Goal: Task Accomplishment & Management: Use online tool/utility

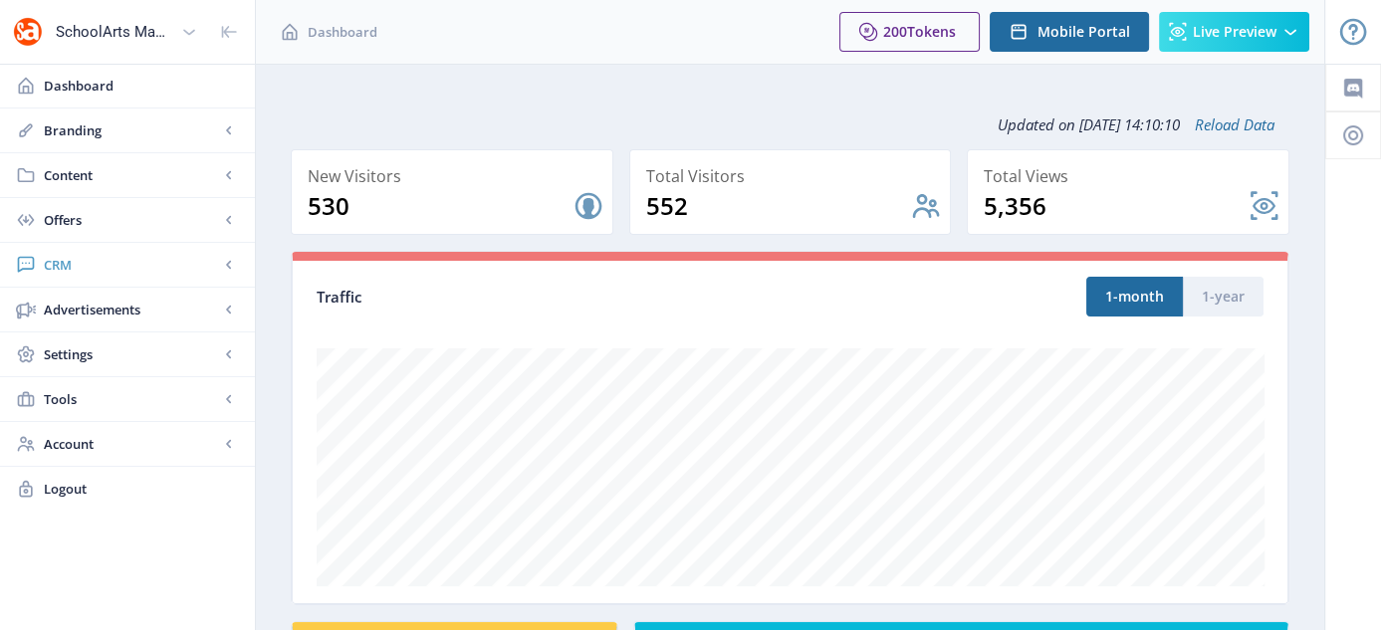
click at [55, 264] on span "CRM" at bounding box center [131, 265] width 175 height 20
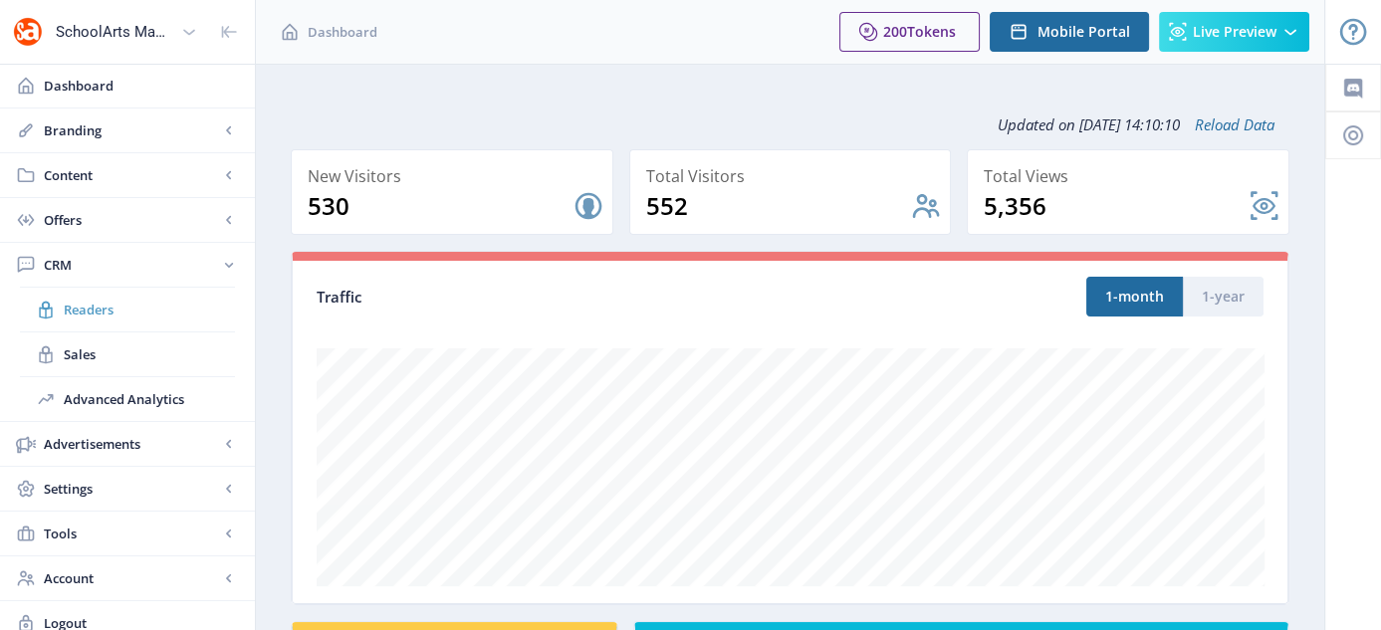
click at [75, 296] on link "Readers" at bounding box center [127, 310] width 215 height 44
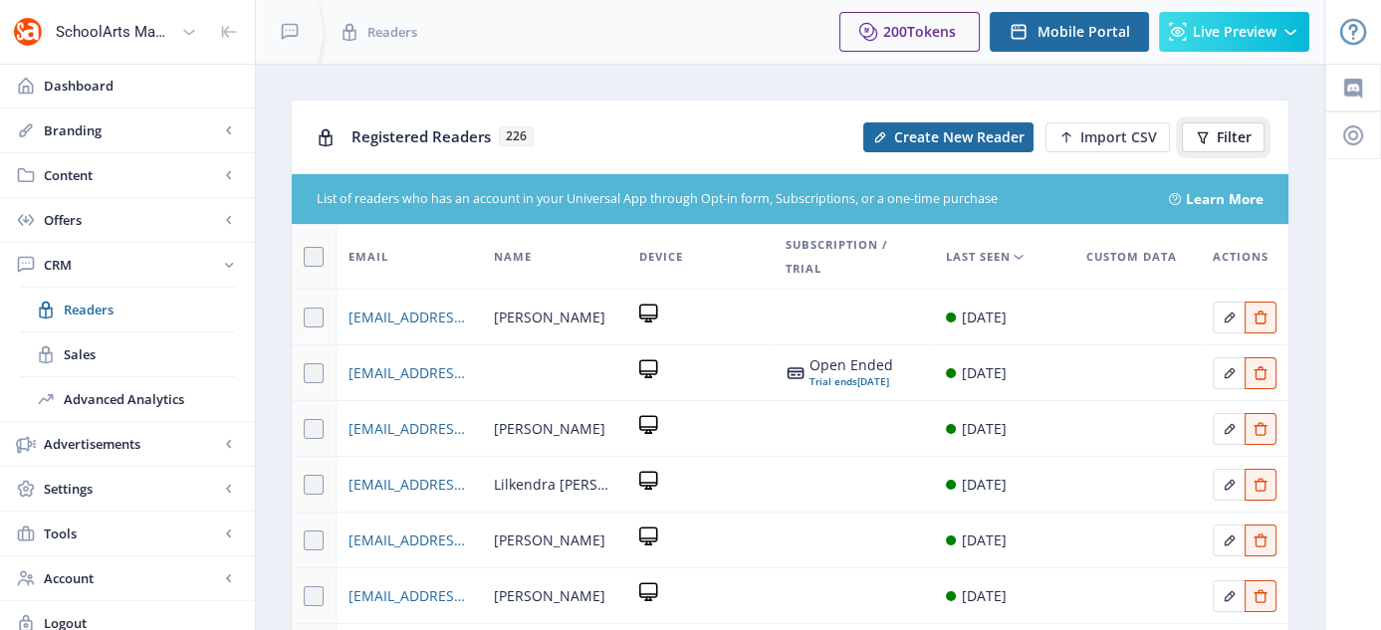
click at [1206, 136] on icon at bounding box center [1203, 137] width 16 height 16
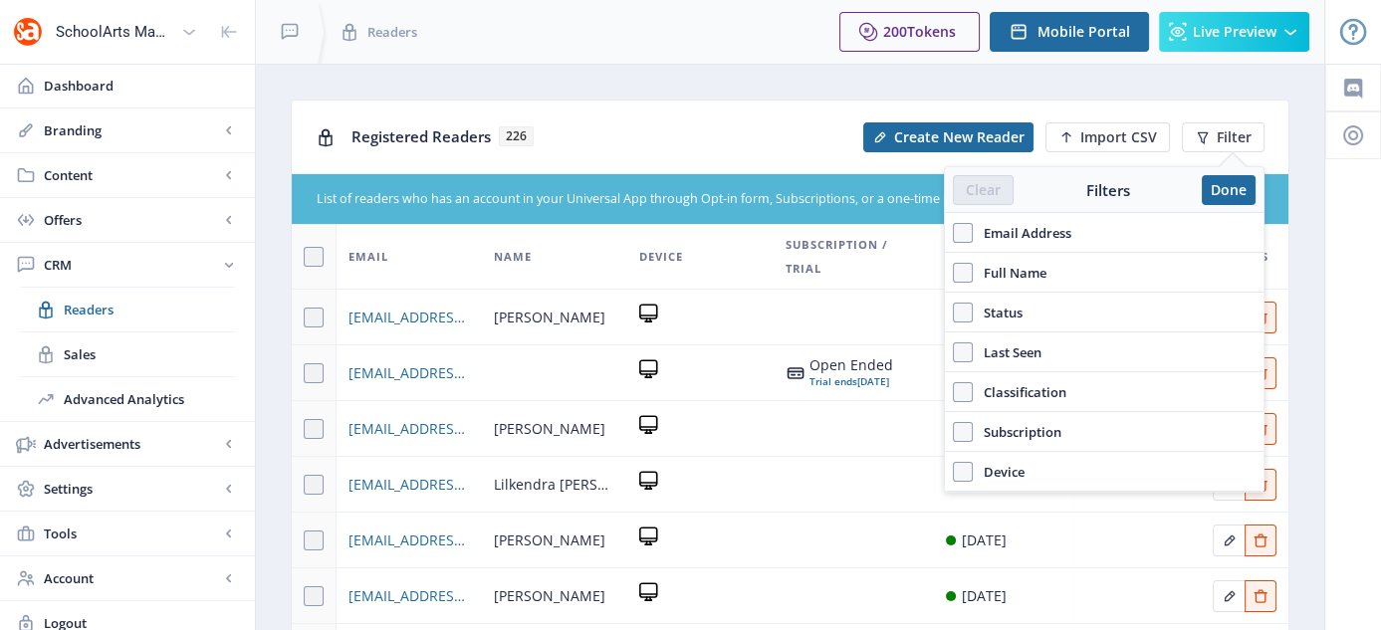
click at [1004, 262] on span "Full Name" at bounding box center [1010, 273] width 74 height 24
click at [954, 272] on input "Full Name" at bounding box center [953, 272] width 1 height 1
checkbox input "true"
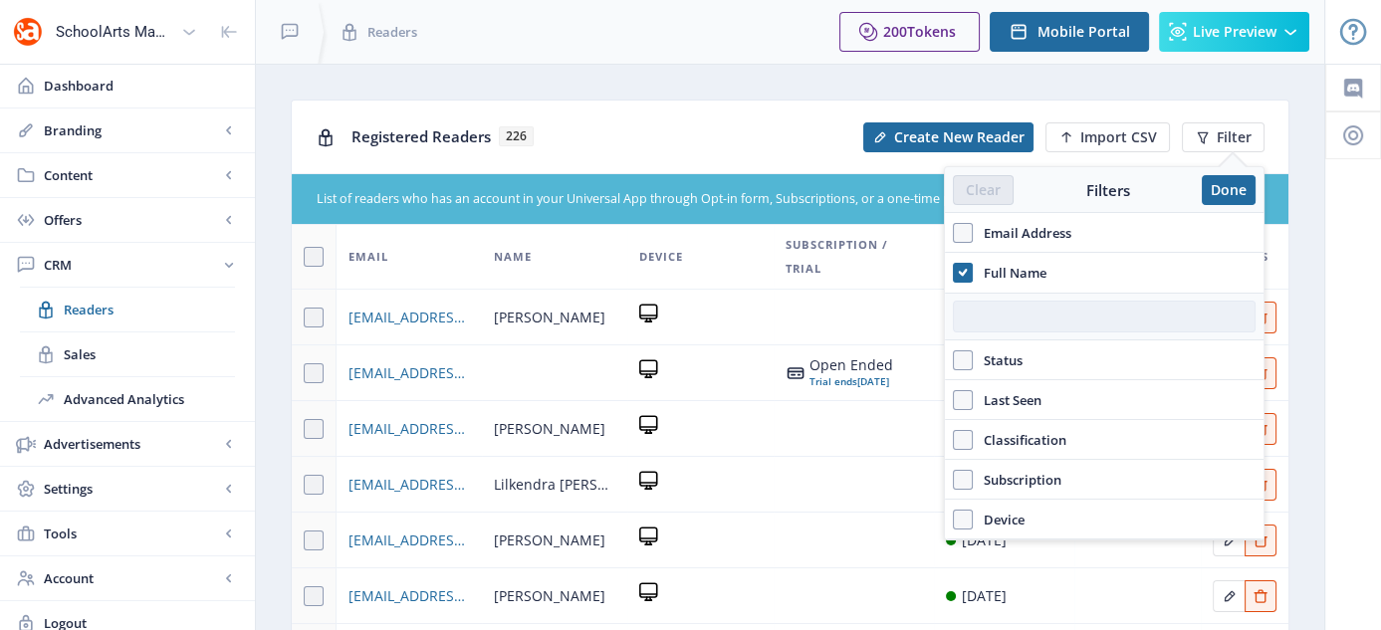
click at [1005, 305] on input "text" at bounding box center [1104, 317] width 303 height 32
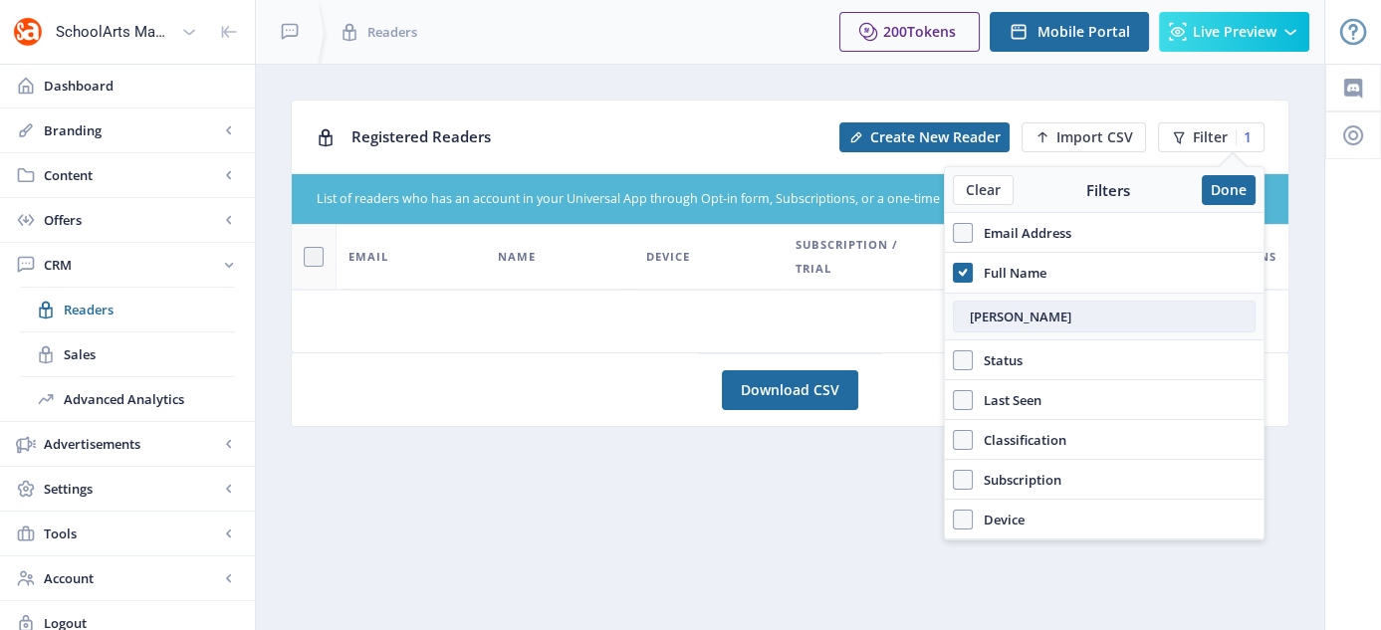
click at [1141, 315] on input "[PERSON_NAME]" at bounding box center [1104, 317] width 303 height 32
drag, startPoint x: 1066, startPoint y: 321, endPoint x: 952, endPoint y: 331, distance: 114.9
click at [952, 331] on div "[PERSON_NAME]" at bounding box center [1104, 317] width 319 height 48
type input "[PERSON_NAME]"
click at [1222, 195] on button "Done" at bounding box center [1229, 190] width 54 height 30
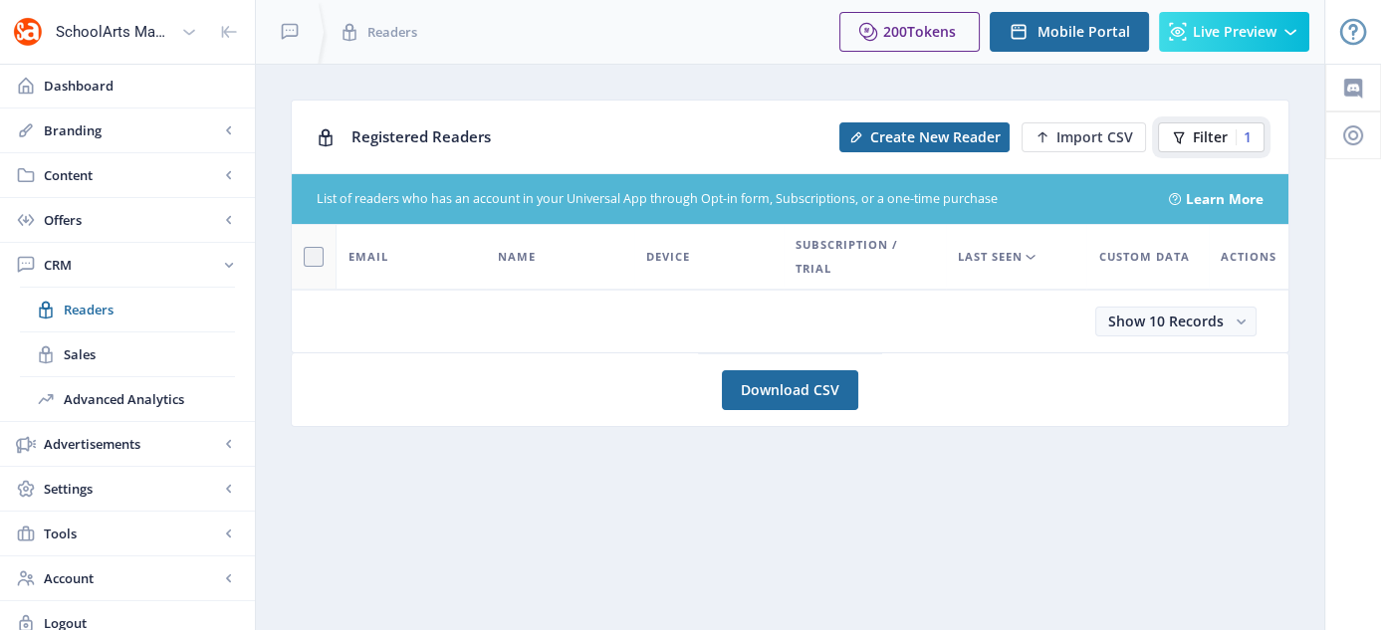
click at [1189, 134] on button "Filter 1" at bounding box center [1211, 137] width 107 height 30
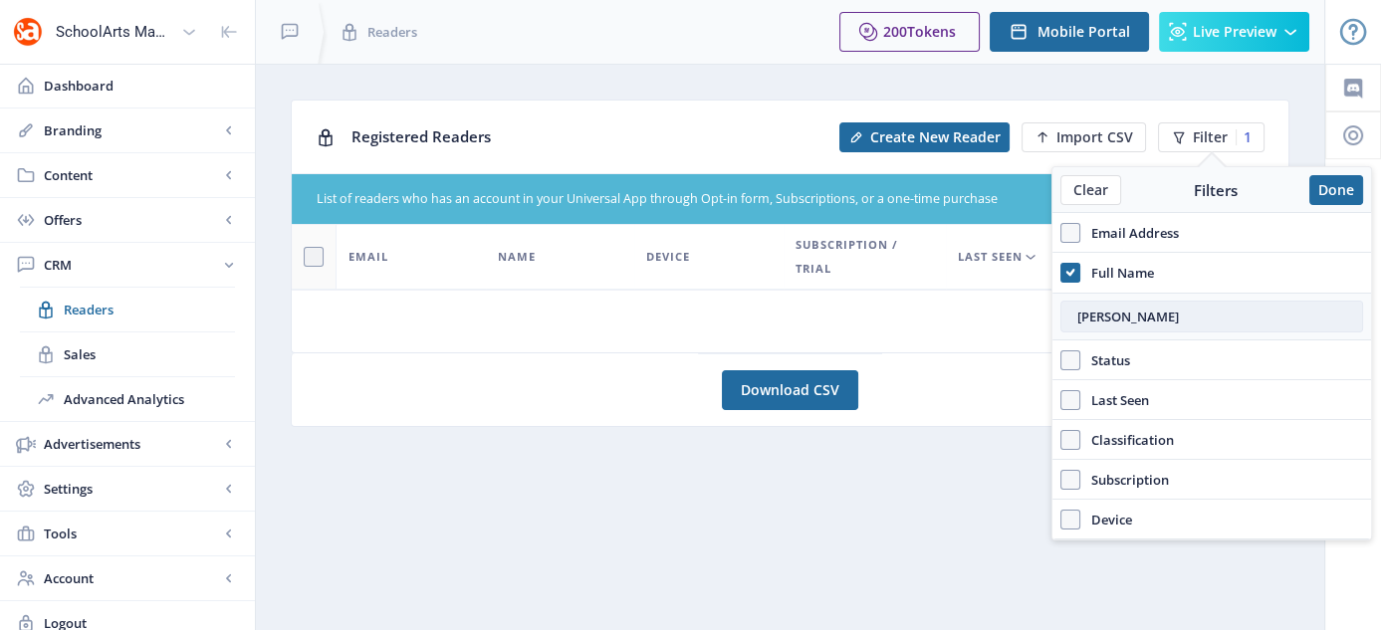
click at [1164, 301] on input "[PERSON_NAME]" at bounding box center [1211, 317] width 303 height 32
drag, startPoint x: 1161, startPoint y: 314, endPoint x: 1030, endPoint y: 345, distance: 134.3
click at [1030, 345] on nb-layout "SchoolArts Magazine Dashboard Branding App Appearance Brand Brief Pages SEO Web…" at bounding box center [690, 322] width 1381 height 645
type input "[PERSON_NAME]"
